Goal: Information Seeking & Learning: Find specific fact

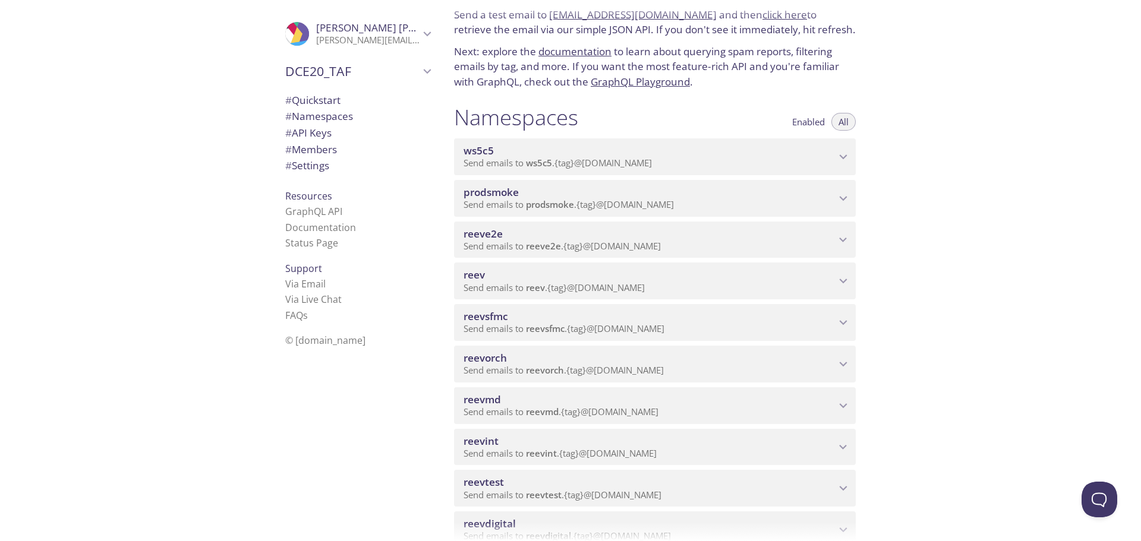
scroll to position [119, 0]
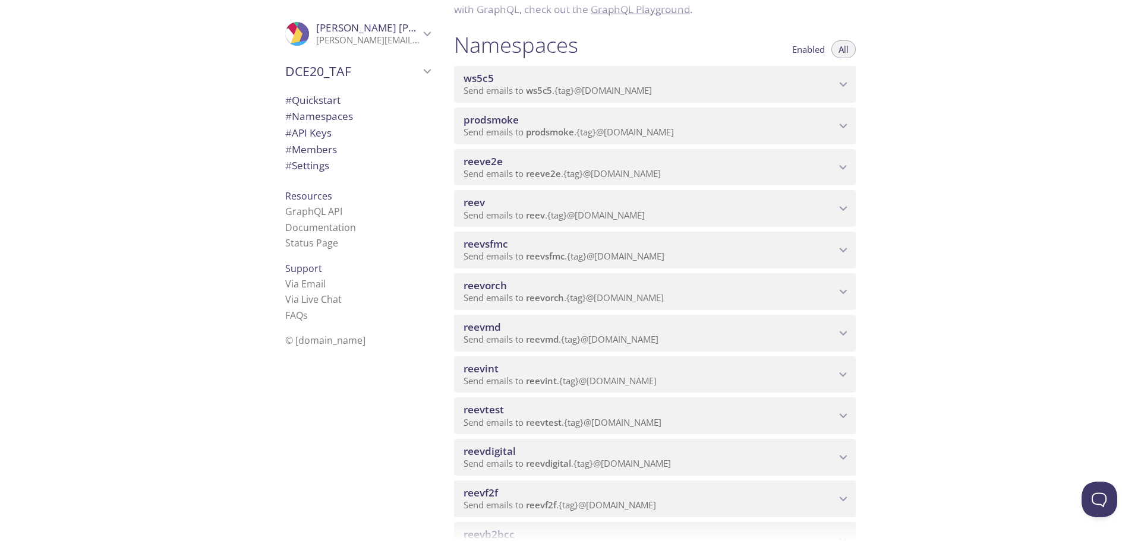
click at [598, 450] on span "reevdigital" at bounding box center [649, 451] width 372 height 13
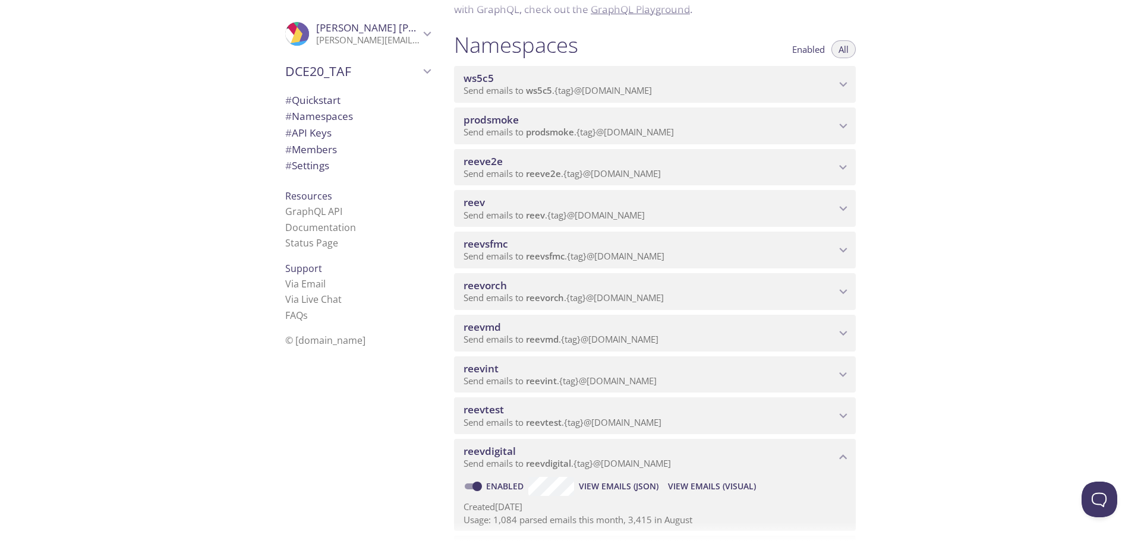
scroll to position [178, 0]
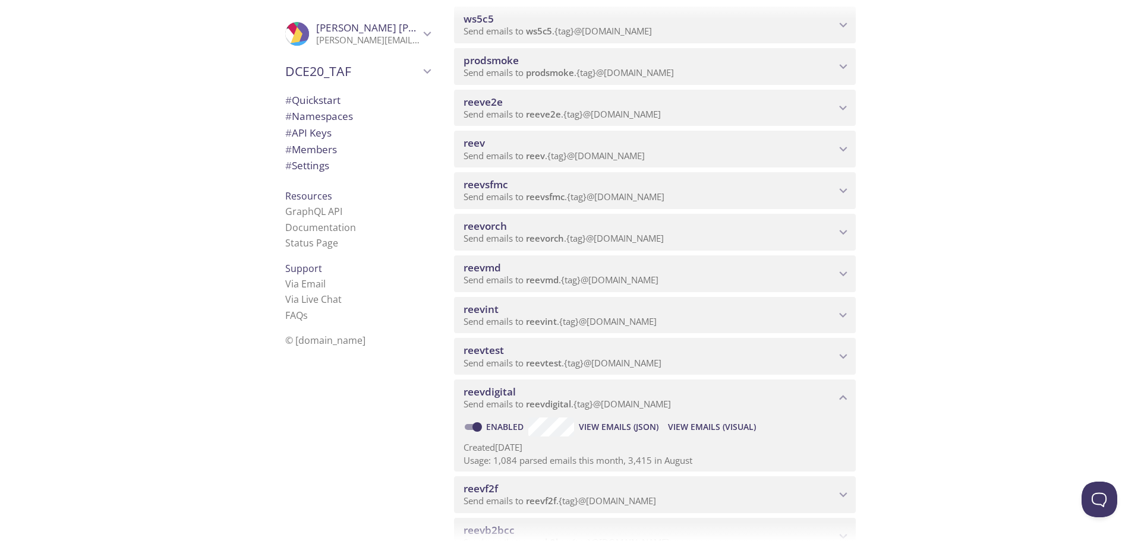
click at [689, 423] on span "View Emails (Visual)" at bounding box center [712, 427] width 88 height 14
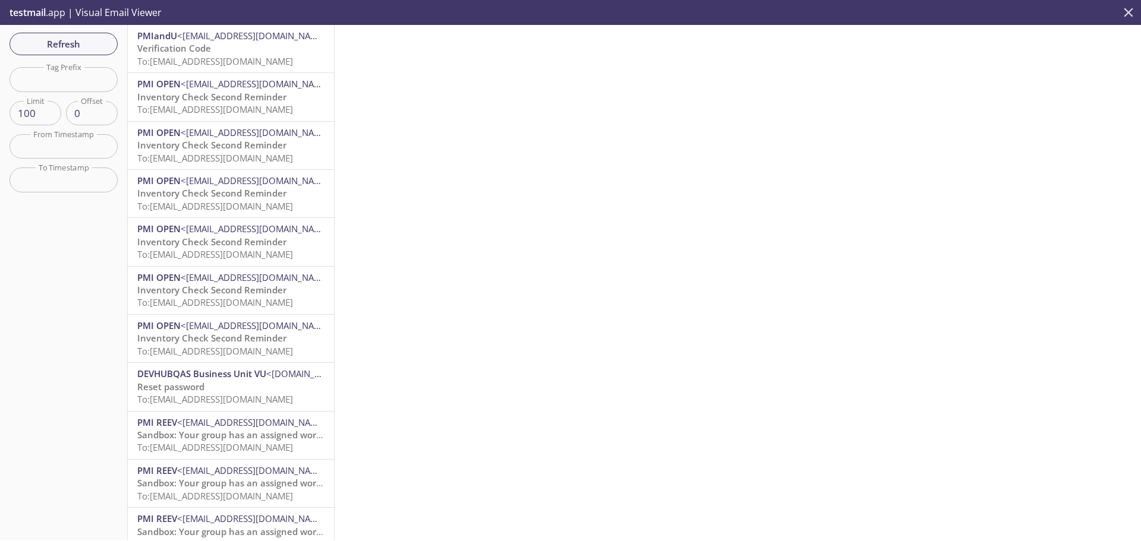
click at [236, 41] on span "<[EMAIL_ADDRESS][DOMAIN_NAME]>" at bounding box center [254, 36] width 154 height 12
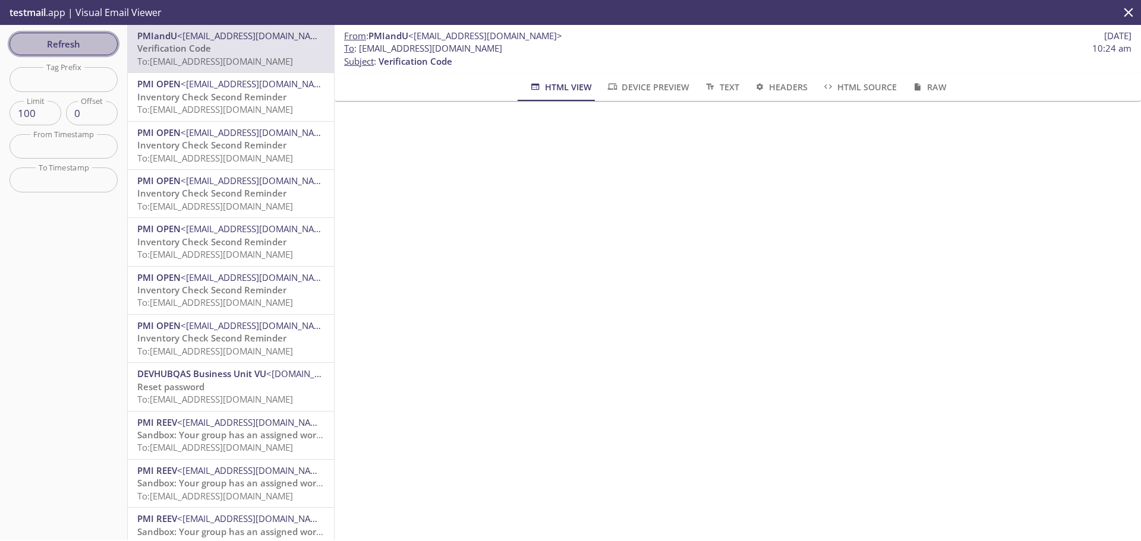
click at [78, 41] on span "Refresh" at bounding box center [63, 43] width 89 height 15
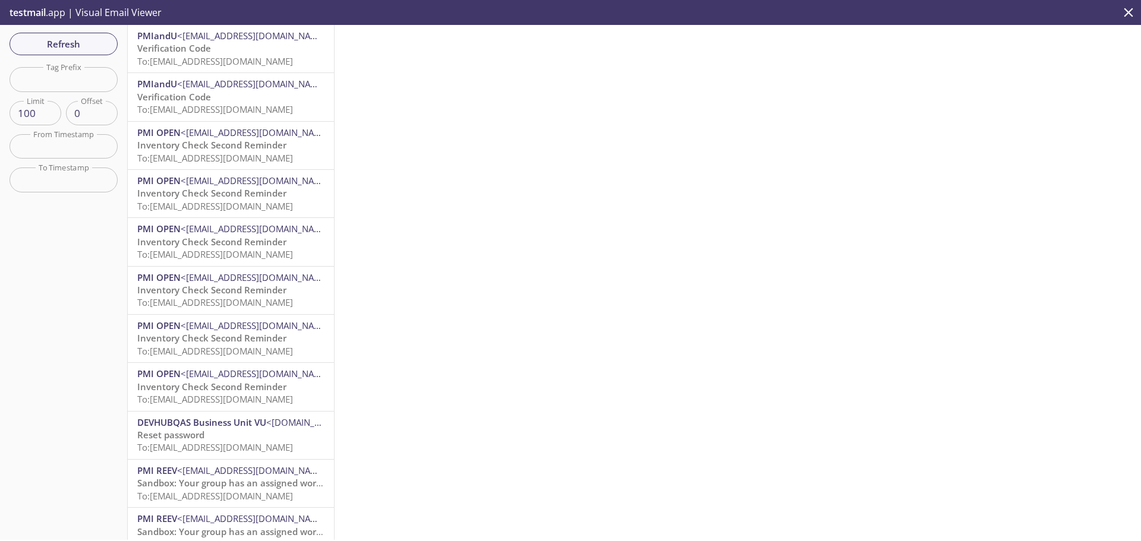
click at [241, 47] on p "Verification Code To: [EMAIL_ADDRESS][DOMAIN_NAME]" at bounding box center [230, 55] width 187 height 26
